Goal: Navigation & Orientation: Find specific page/section

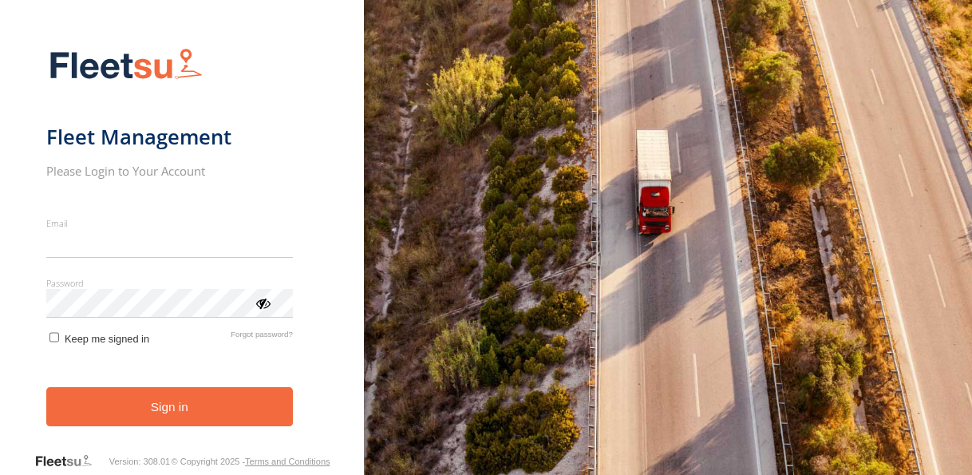
type input "**********"
click at [208, 408] on button "Sign in" at bounding box center [169, 406] width 247 height 39
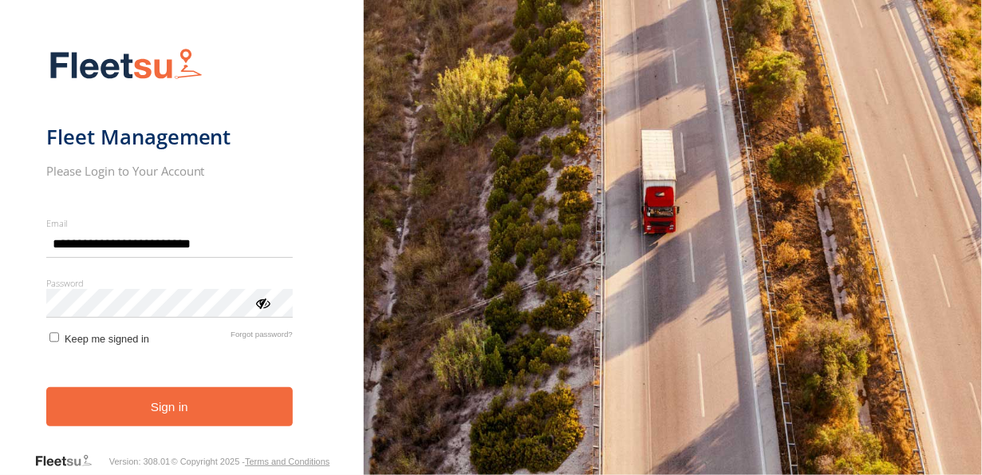
click at [208, 408] on button "Sign in" at bounding box center [169, 406] width 247 height 39
